Goal: Information Seeking & Learning: Understand process/instructions

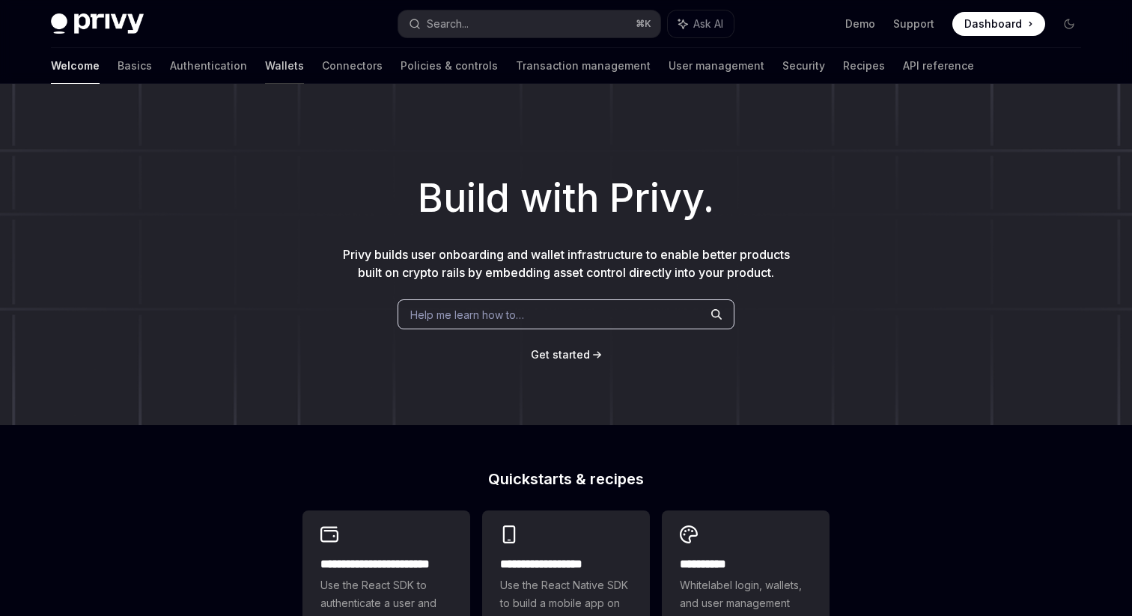
click at [265, 64] on link "Wallets" at bounding box center [284, 66] width 39 height 36
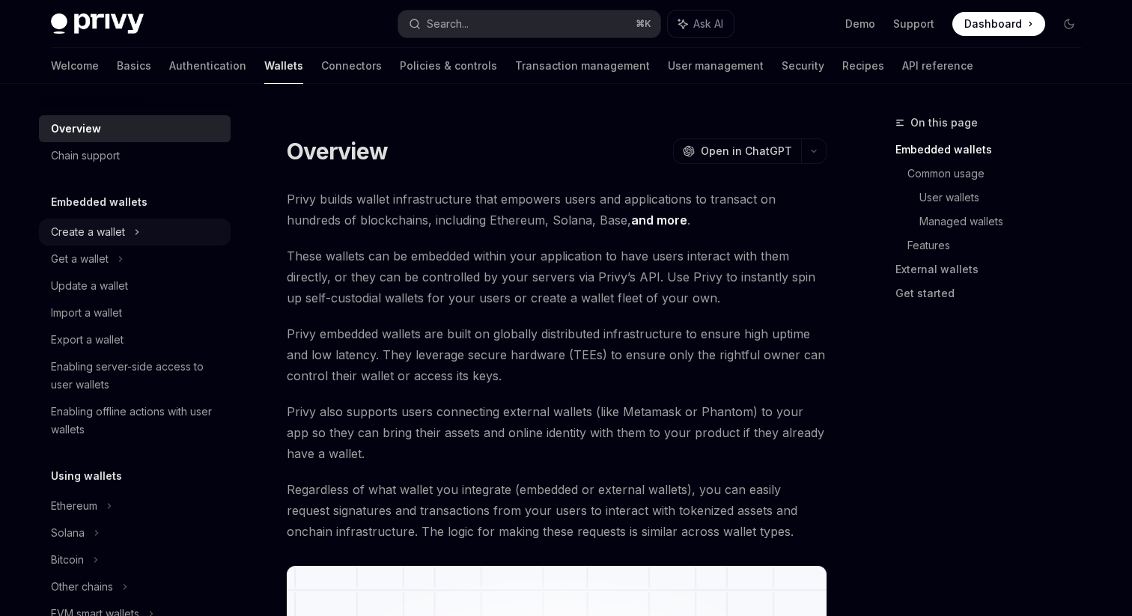
click at [124, 222] on div "Create a wallet" at bounding box center [135, 232] width 192 height 27
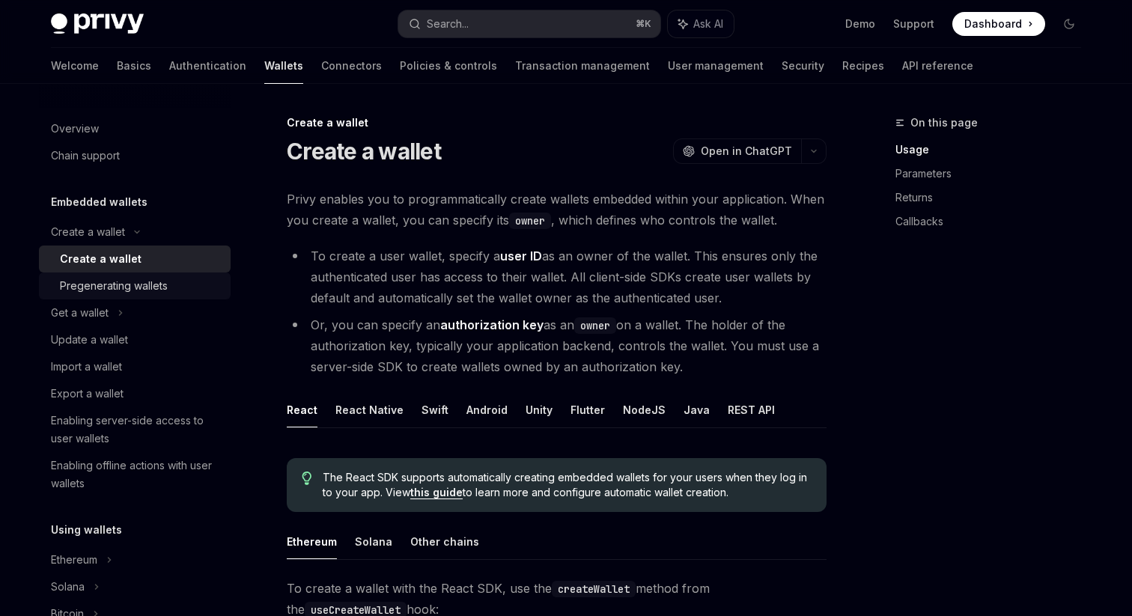
click at [118, 288] on div "Pregenerating wallets" at bounding box center [114, 286] width 108 height 18
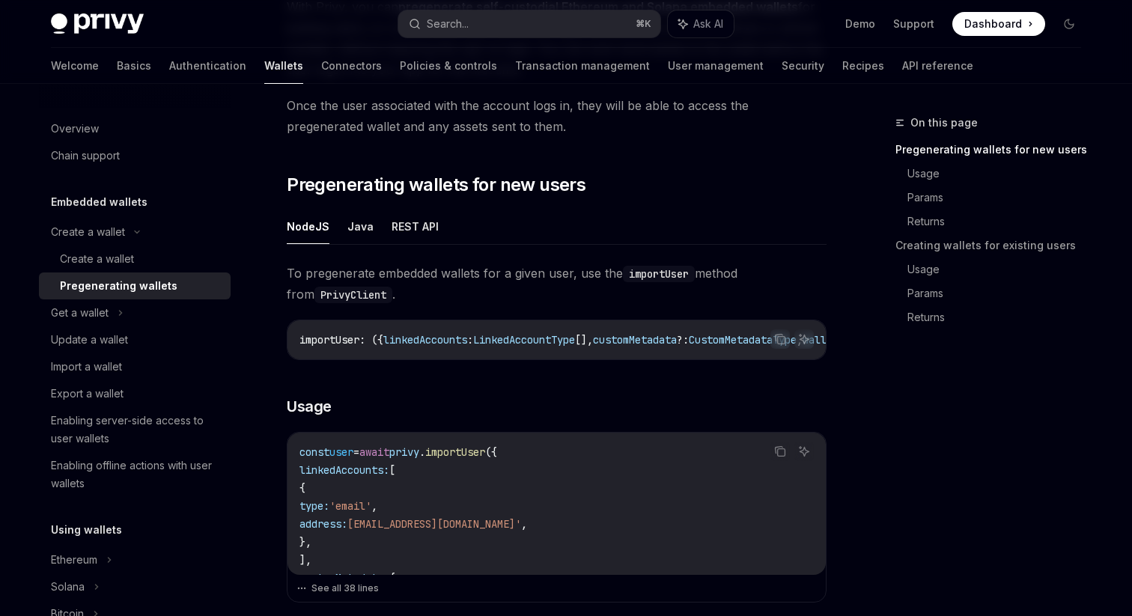
scroll to position [166, 0]
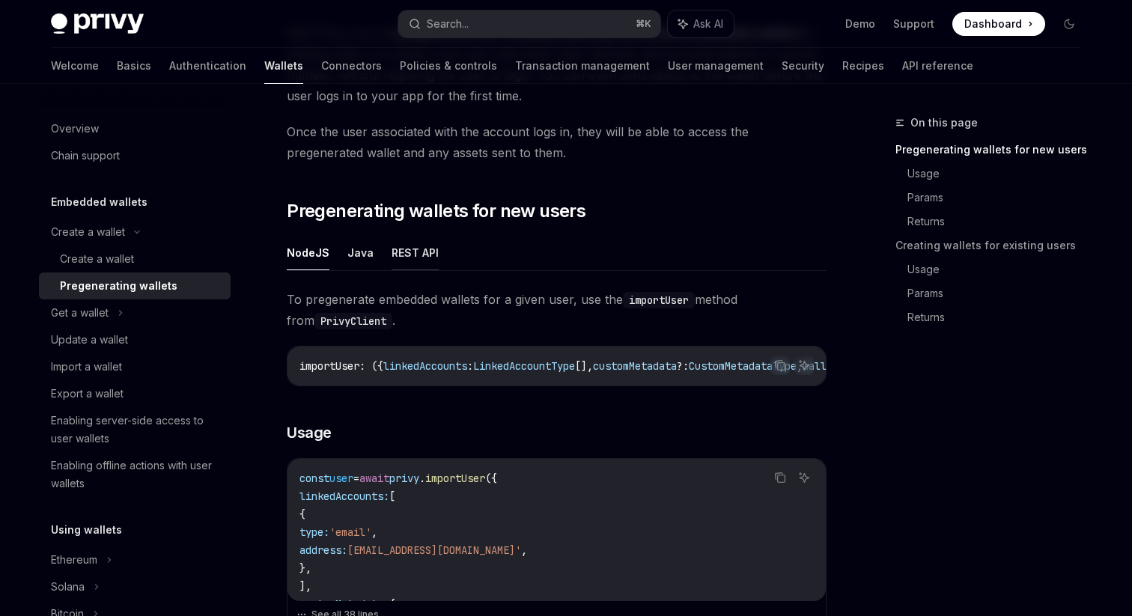
click at [398, 257] on button "REST API" at bounding box center [415, 252] width 47 height 35
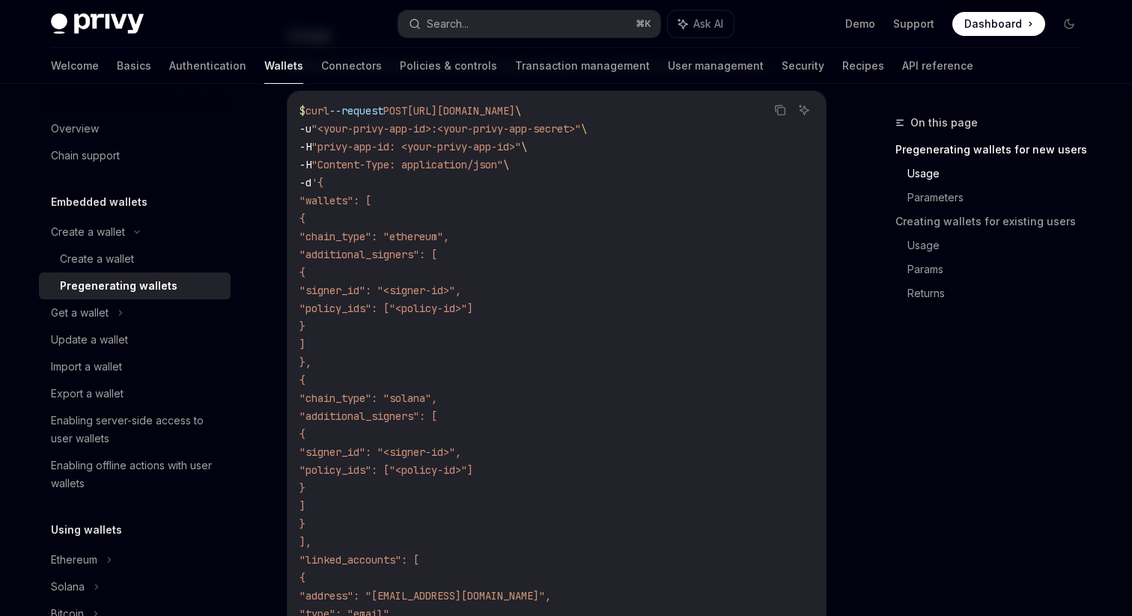
scroll to position [507, 0]
click at [944, 197] on link "Parameters" at bounding box center [1001, 198] width 186 height 24
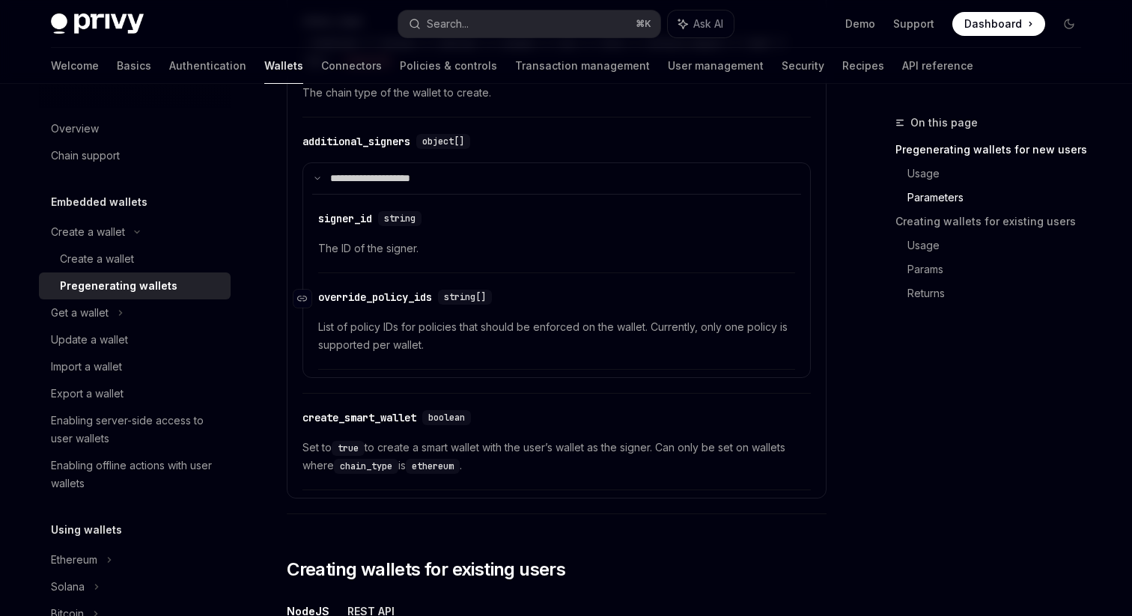
scroll to position [1923, 0]
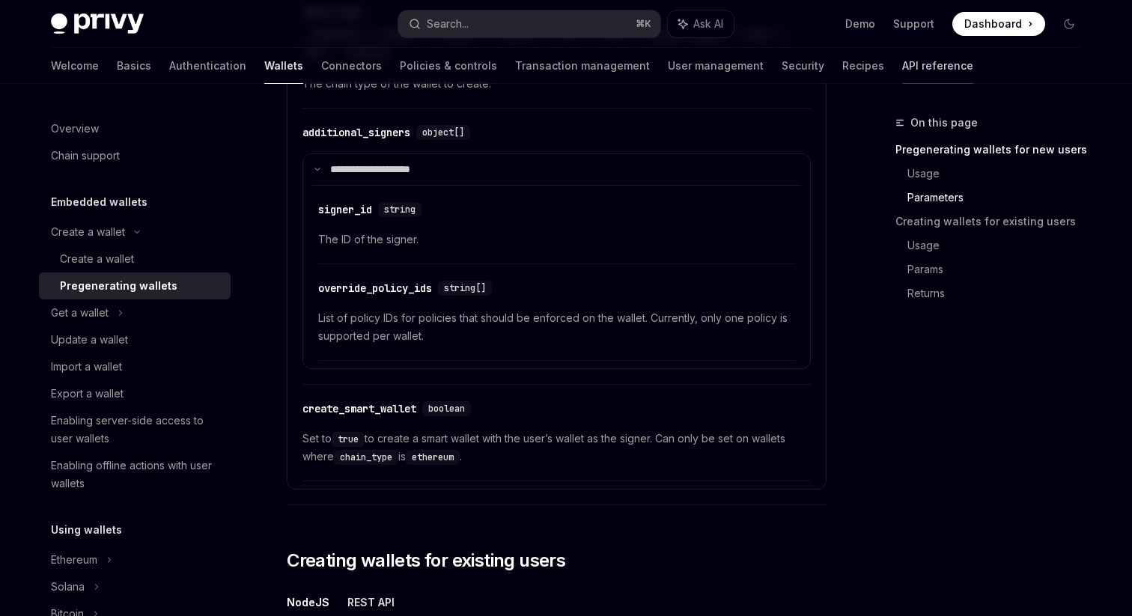
click at [902, 56] on link "API reference" at bounding box center [937, 66] width 71 height 36
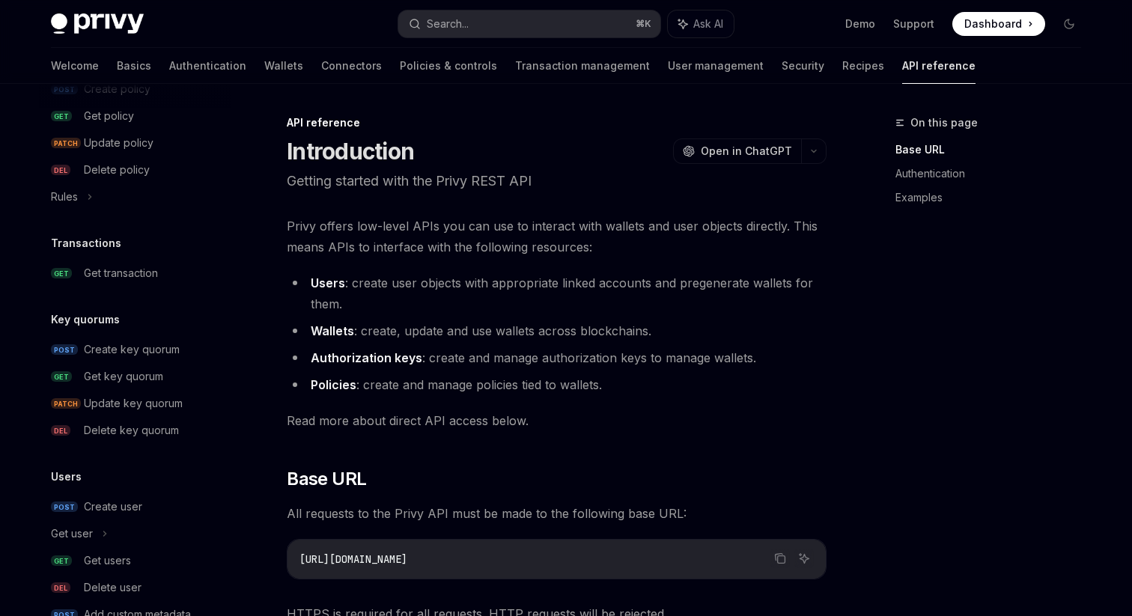
scroll to position [931, 0]
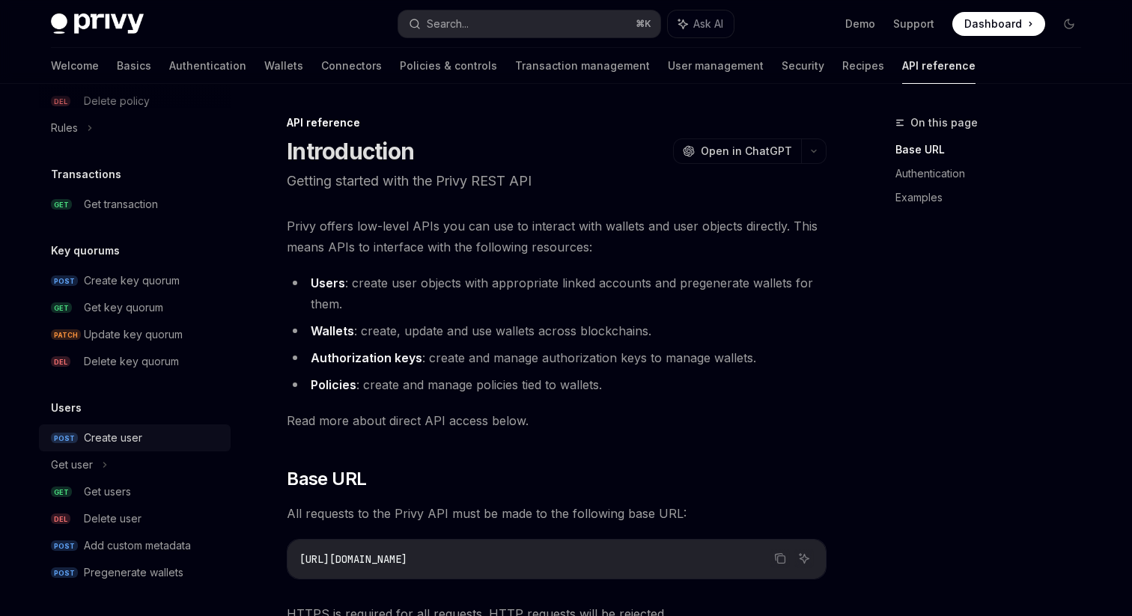
click at [129, 437] on div "Create user" at bounding box center [113, 438] width 58 height 18
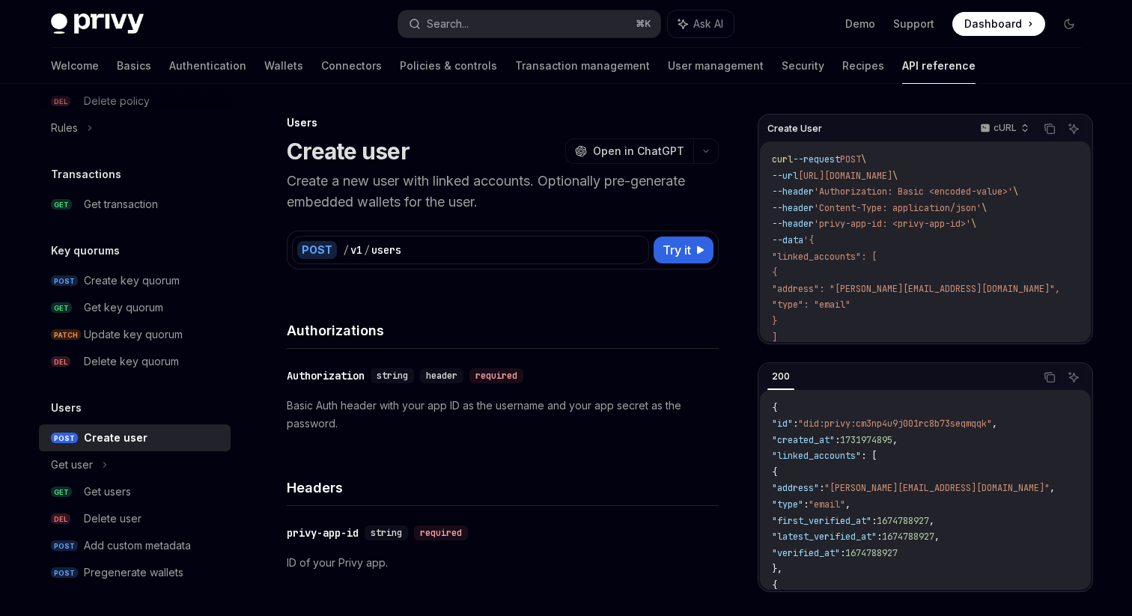
type textarea "*"
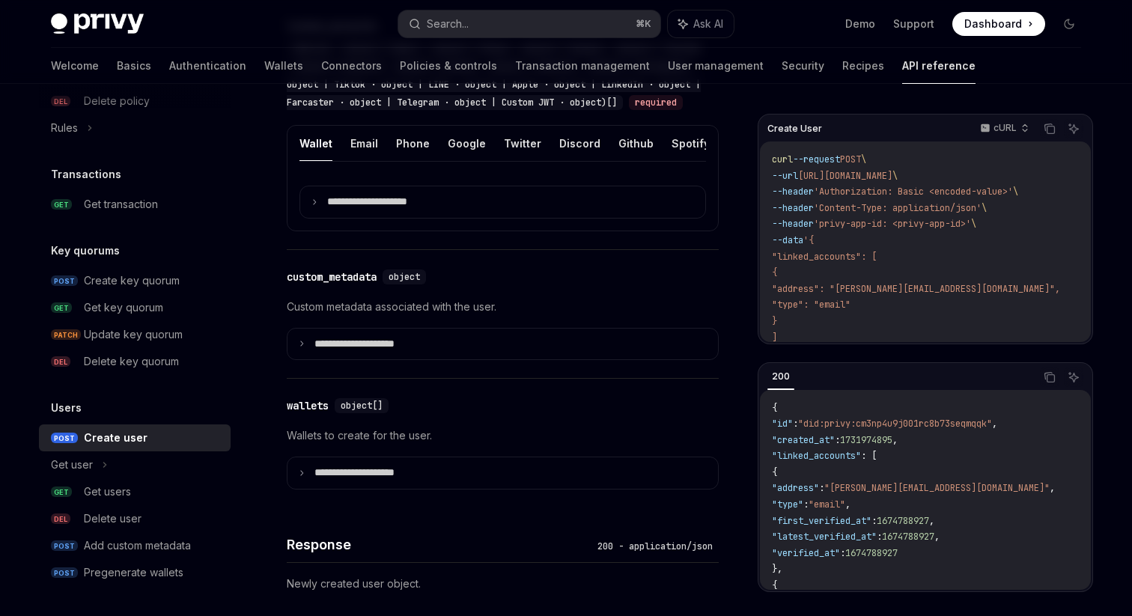
scroll to position [643, 0]
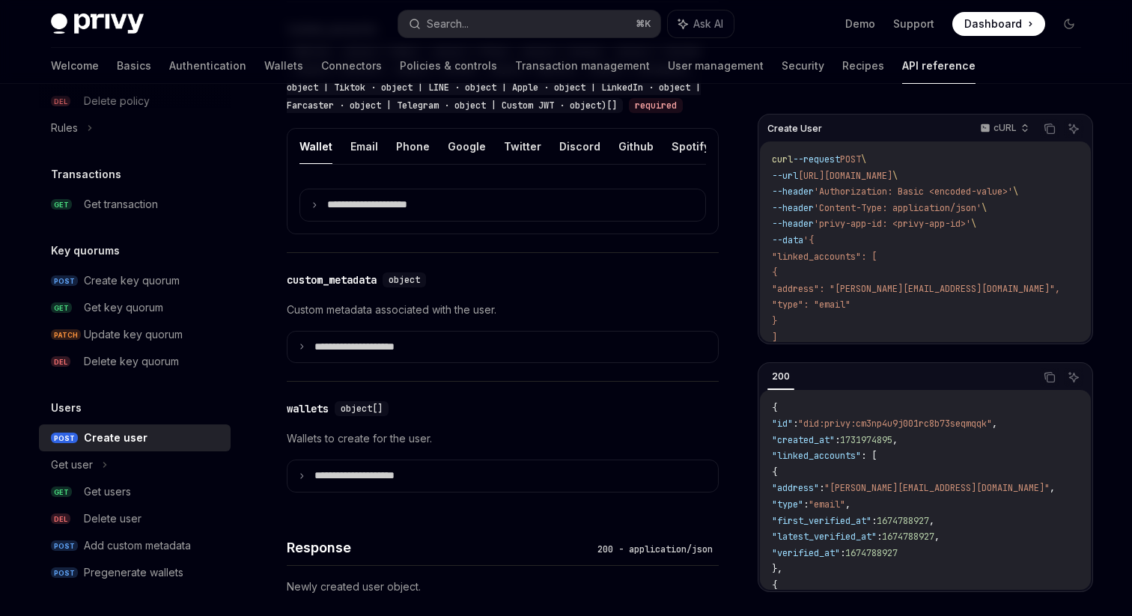
click at [428, 511] on div "**********" at bounding box center [503, 446] width 432 height 129
click at [444, 492] on summary "**********" at bounding box center [503, 476] width 431 height 31
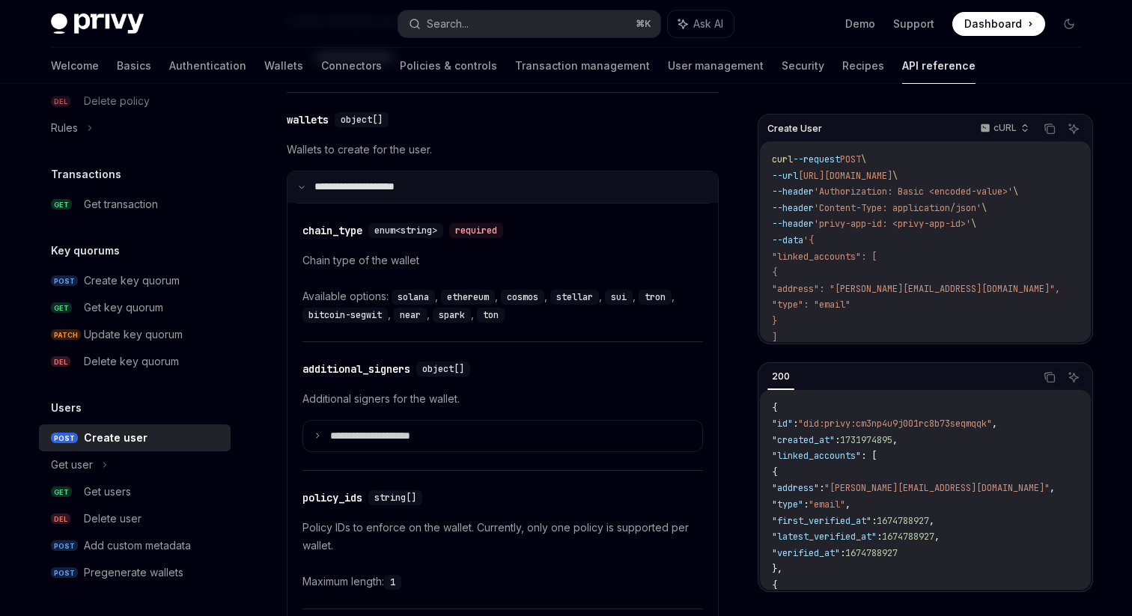
scroll to position [931, 0]
